Goal: Task Accomplishment & Management: Manage account settings

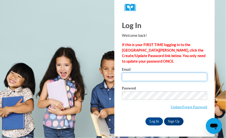
type input "[PERSON_NAME][EMAIL_ADDRESS][PERSON_NAME][DOMAIN_NAME]"
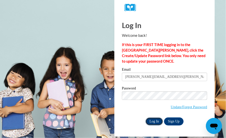
click at [154, 120] on input "Log In" at bounding box center [155, 122] width 18 height 8
